Goal: Transaction & Acquisition: Subscribe to service/newsletter

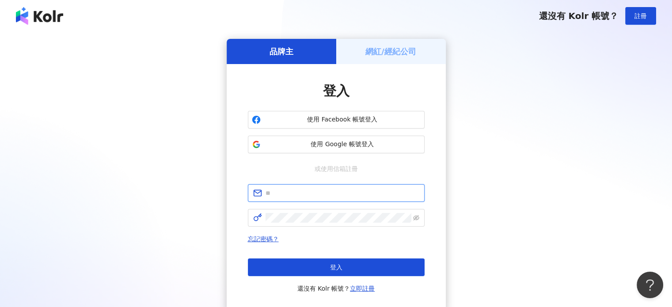
click at [329, 196] on input "text" at bounding box center [343, 193] width 154 height 10
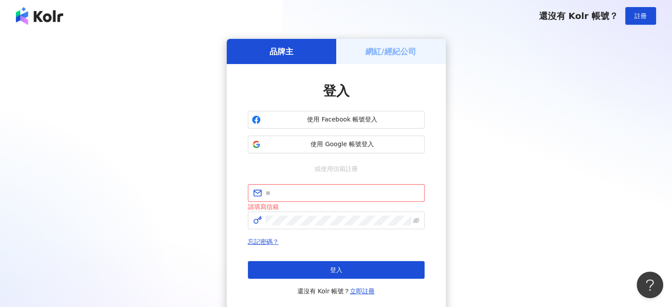
click at [554, 90] on div "品牌主 網紅/經紀公司 登入 使用 Facebook 帳號登入 使用 Google 帳號登入 或使用信箱註冊 請填寫信箱 忘記密碼？ 登入 還沒有 Kolr …" at bounding box center [336, 176] width 651 height 275
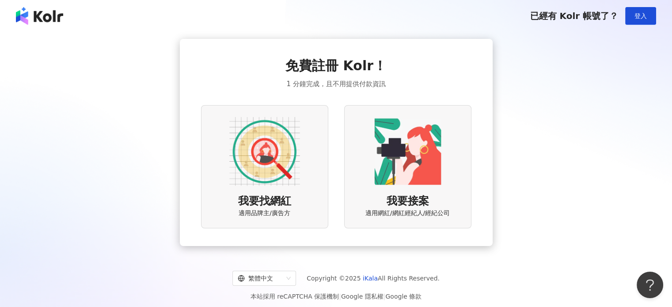
click at [260, 141] on img at bounding box center [264, 151] width 71 height 71
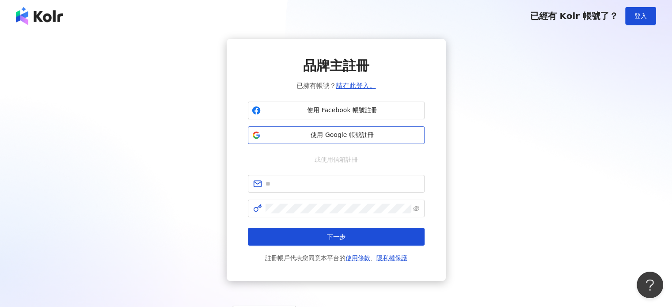
click at [378, 136] on span "使用 Google 帳號註冊" at bounding box center [342, 135] width 157 height 9
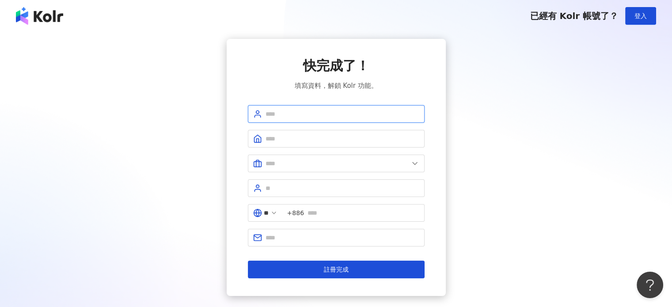
click at [321, 117] on input "text" at bounding box center [343, 114] width 154 height 10
